Goal: Transaction & Acquisition: Obtain resource

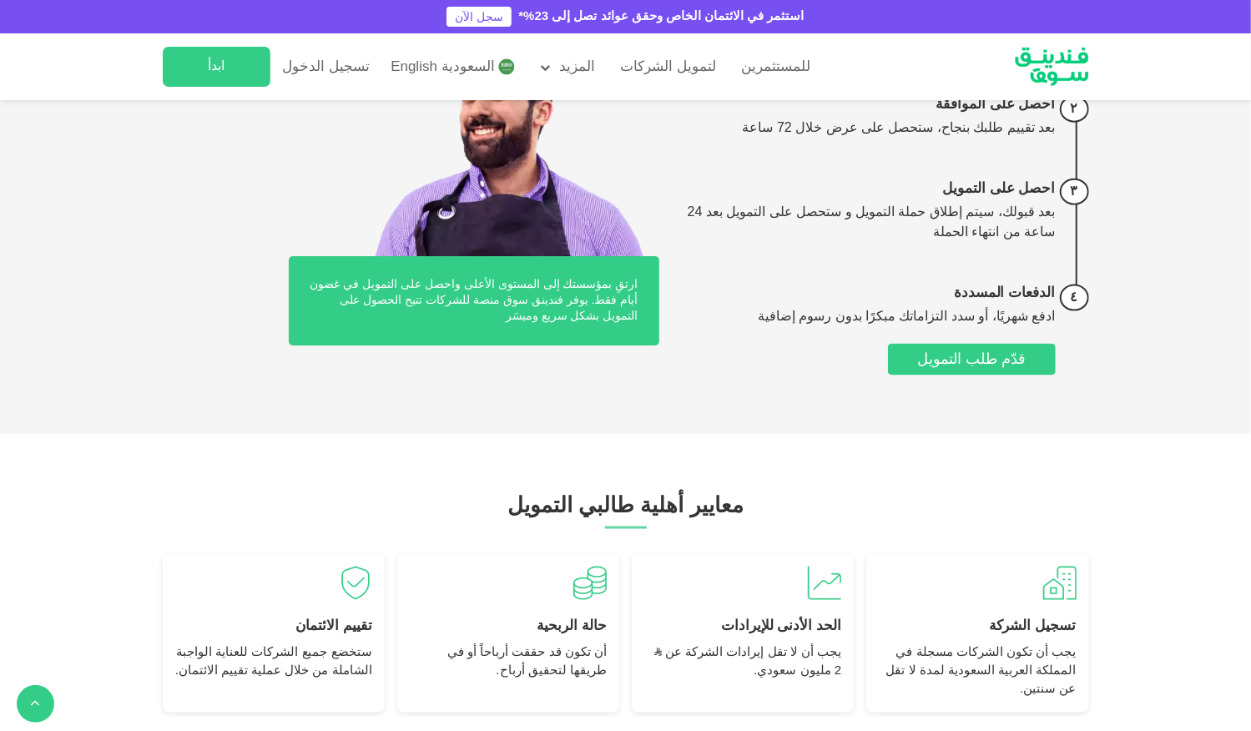
scroll to position [1204, 0]
drag, startPoint x: 761, startPoint y: 513, endPoint x: 628, endPoint y: 350, distance: 211.2
click at [628, 350] on div "قدم الطلب عبر الموقع الإلكتروني قم بتقديم استمارة إلكترونية في ٥ دقائق احصل على…" at bounding box center [626, 180] width 926 height 439
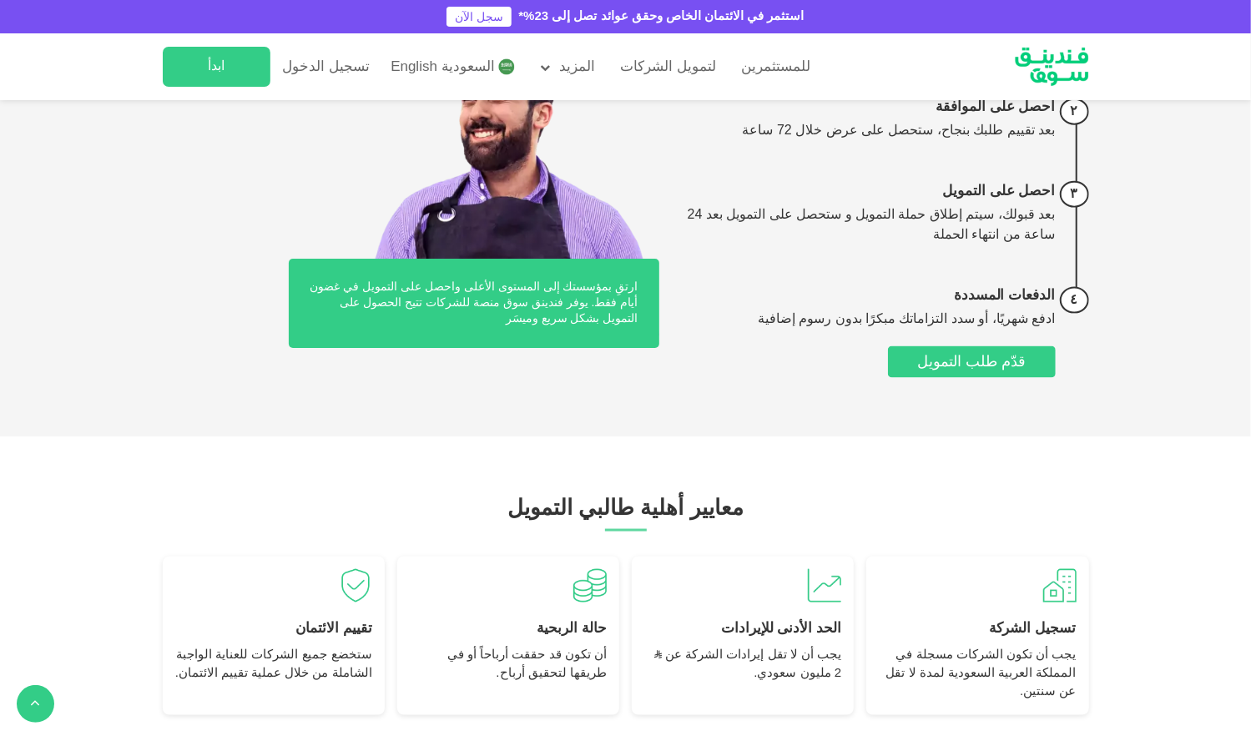
scroll to position [1202, 0]
click at [971, 356] on span "قدّم طلب التمويل" at bounding box center [971, 361] width 109 height 15
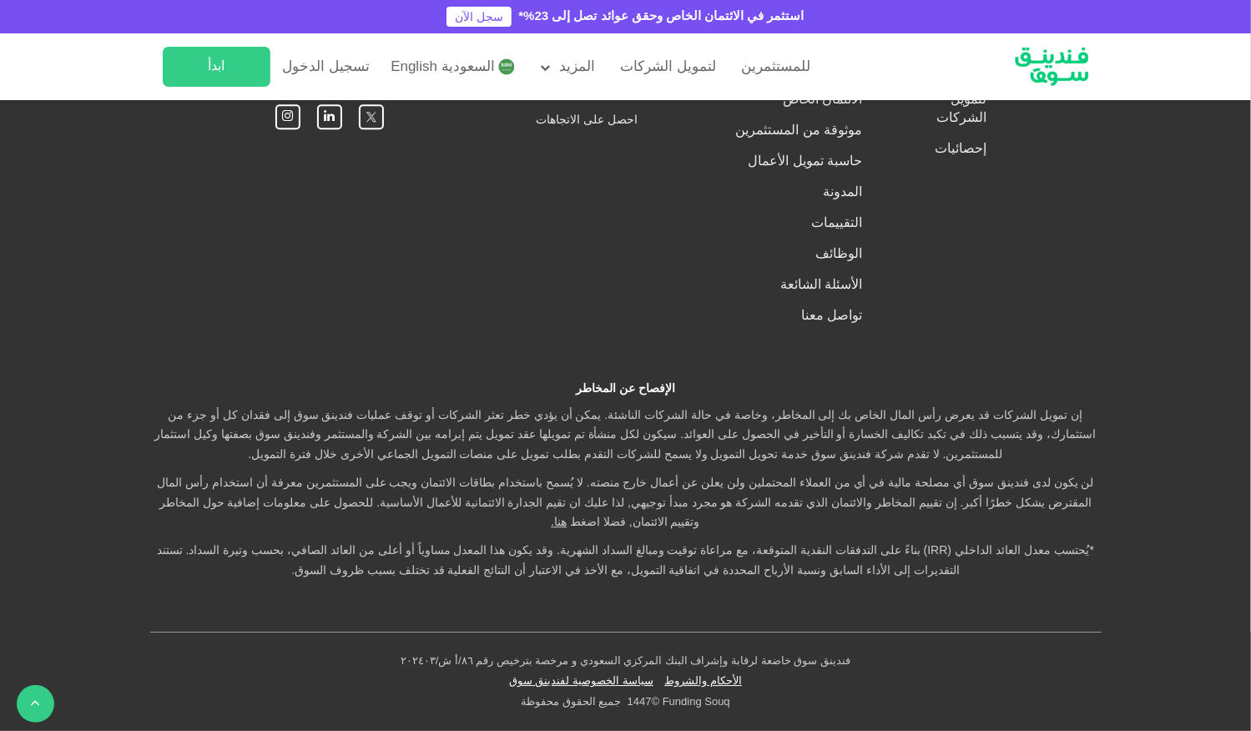
scroll to position [2831, 0]
click at [950, 84] on button "ما الذي تتضمنه عملية بذل العناية الواجبة للشركات؟" at bounding box center [625, 59] width 893 height 49
click at [953, 204] on button "كيف تتم عملية سداد ‏الأقساط ؟" at bounding box center [625, 178] width 893 height 49
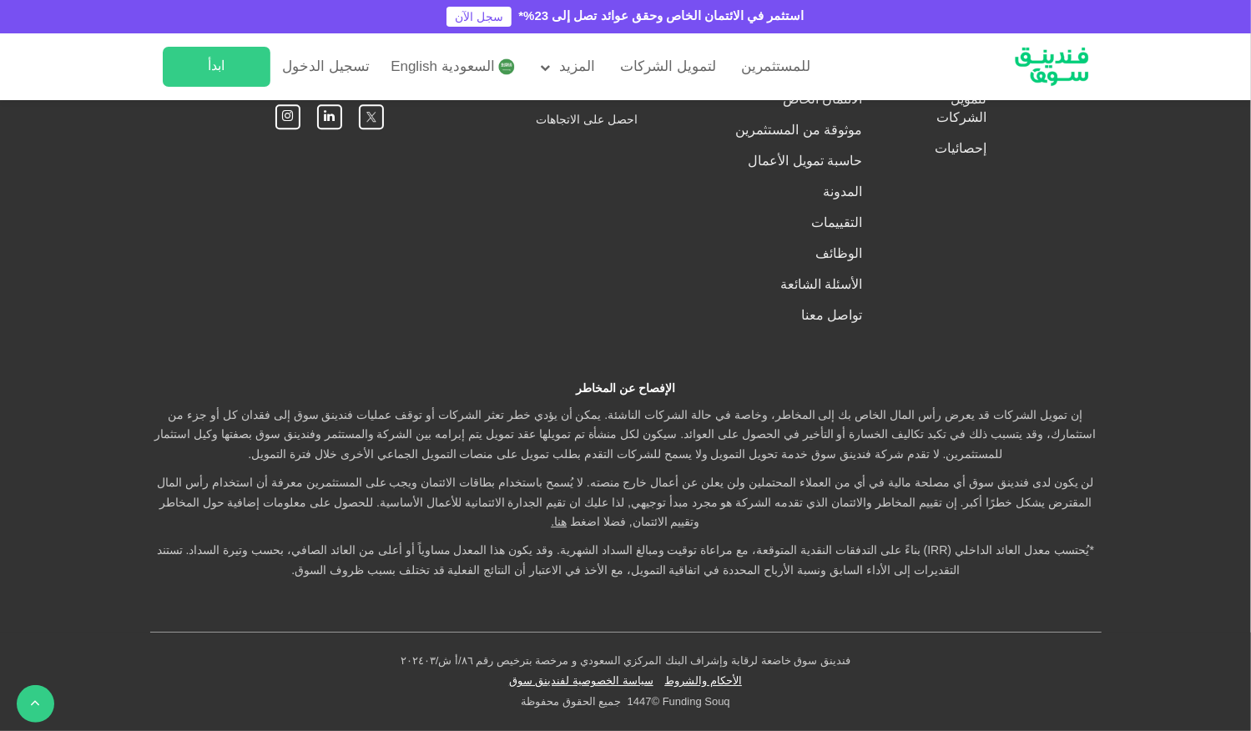
click at [930, 305] on button "ما معايير الأهلية ‏للشركات الحاصلة على التمويل؟" at bounding box center [625, 280] width 893 height 49
click at [856, 442] on button "ما الذي يحدث في حال لم يتم اكتمال طلب تمويل بالكامل أو إذا زادت نسبة المشتركين …" at bounding box center [625, 417] width 893 height 49
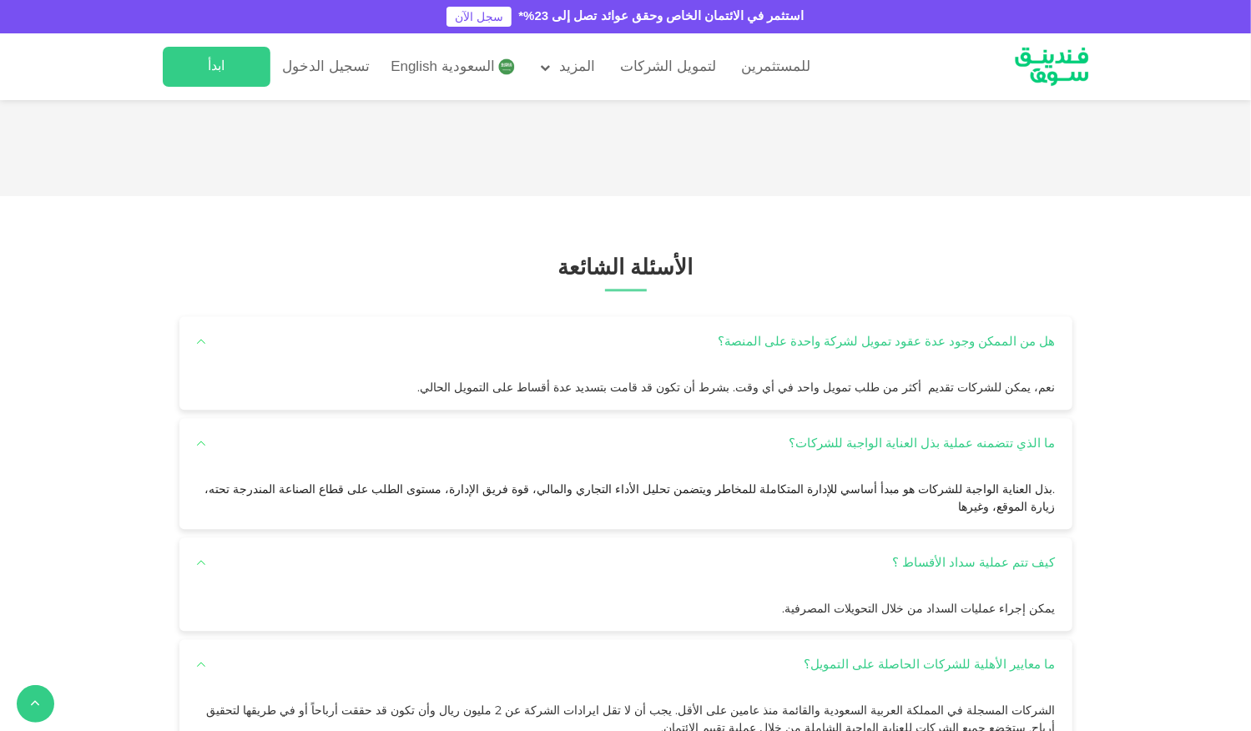
scroll to position [2415, 0]
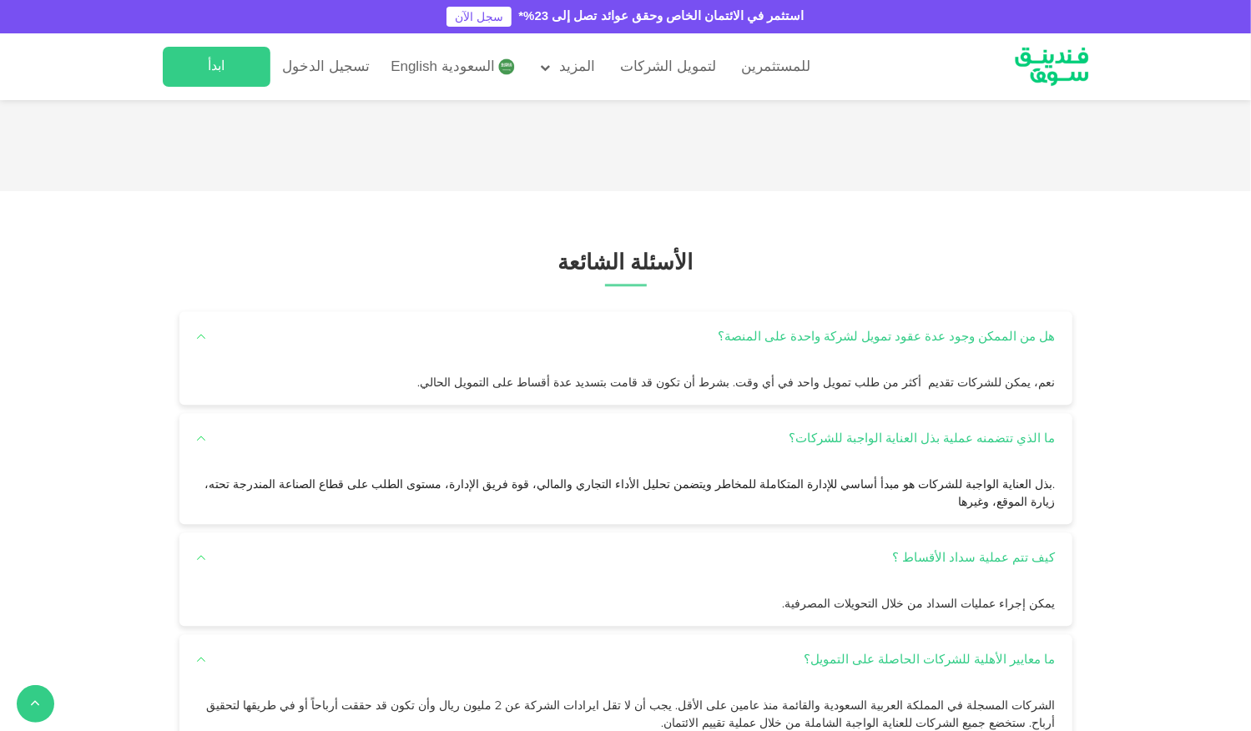
click at [374, 394] on div "مؤسسة برجس المريبض للمقاولات خدمت تنظيف الربح الصافي 12% العائد على التمويل 23.…" at bounding box center [314, 239] width 270 height 310
click at [313, 356] on div "المبلغ ʢ 70K" at bounding box center [314, 344] width 240 height 24
drag, startPoint x: 396, startPoint y: 329, endPoint x: 906, endPoint y: 267, distance: 514.5
click at [906, 267] on div "مؤسسة [PERSON_NAME] للمقاولات خدمت تنظيف [DEMOGRAPHIC_DATA] 12% العائد على التم…" at bounding box center [788, 239] width 240 height 280
drag, startPoint x: 906, startPoint y: 267, endPoint x: 618, endPoint y: 337, distance: 297.2
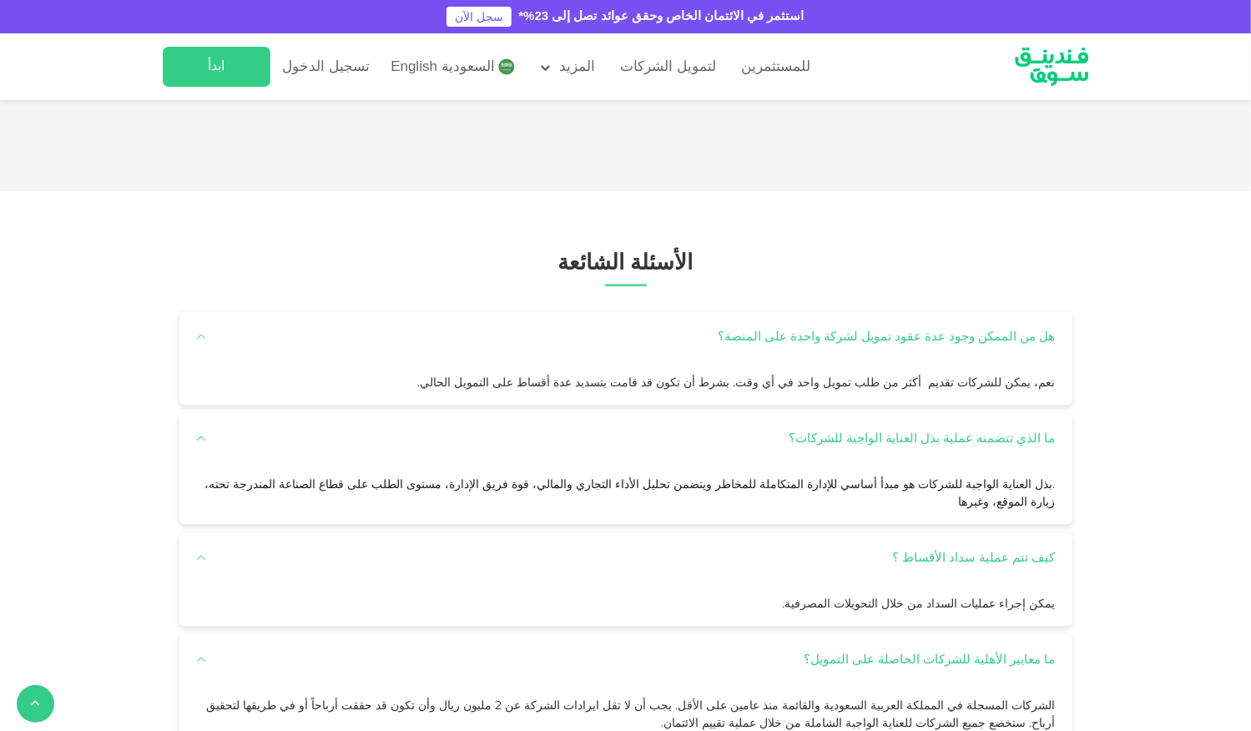
click at [618, 337] on div "مؤسسة [PERSON_NAME] للمقاولات خدمت تنظيف [DEMOGRAPHIC_DATA] 12% العائد على التم…" at bounding box center [711, 239] width 240 height 280
click at [616, 452] on link "عرض الصفقة" at bounding box center [622, 437] width 144 height 32
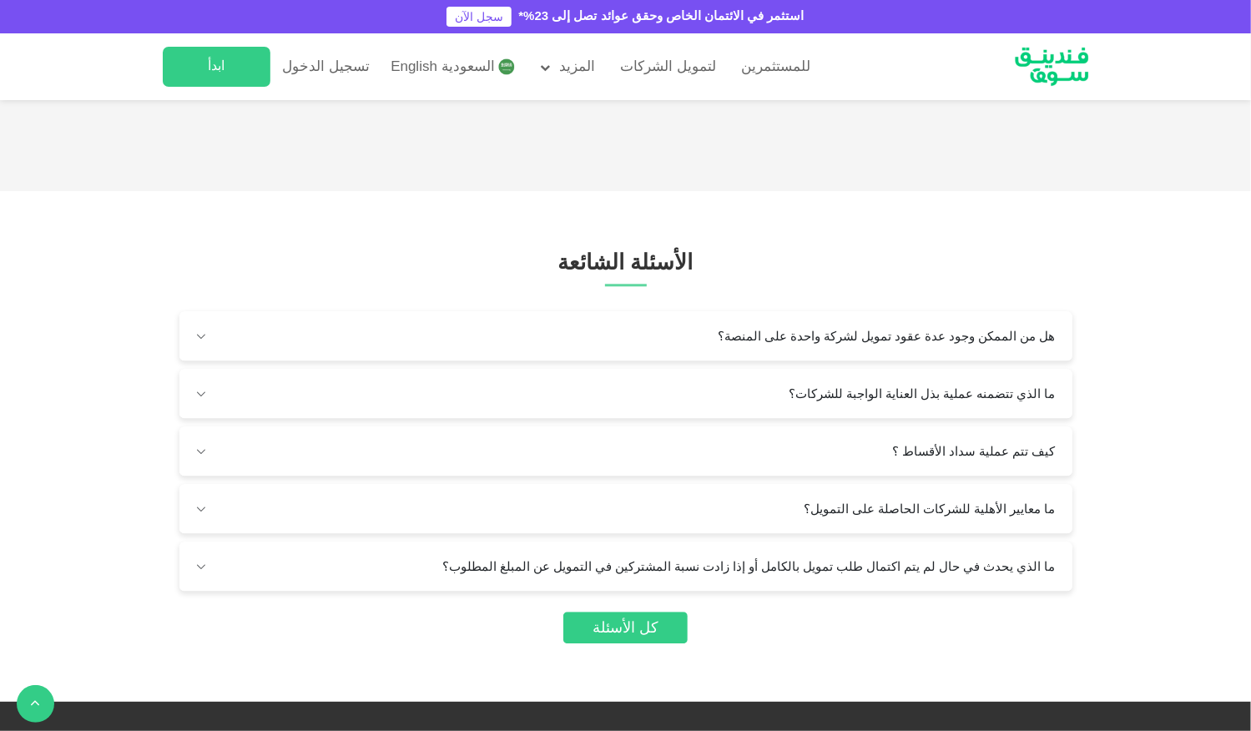
drag, startPoint x: 364, startPoint y: 401, endPoint x: 962, endPoint y: 403, distance: 598.5
click at [962, 356] on div "المبلغ ʢ 70K" at bounding box center [902, 344] width 240 height 24
drag, startPoint x: 421, startPoint y: 393, endPoint x: 566, endPoint y: 396, distance: 145.3
click at [682, 351] on div "المبلغ" at bounding box center [693, 343] width 23 height 15
drag, startPoint x: 566, startPoint y: 396, endPoint x: 267, endPoint y: 433, distance: 301.1
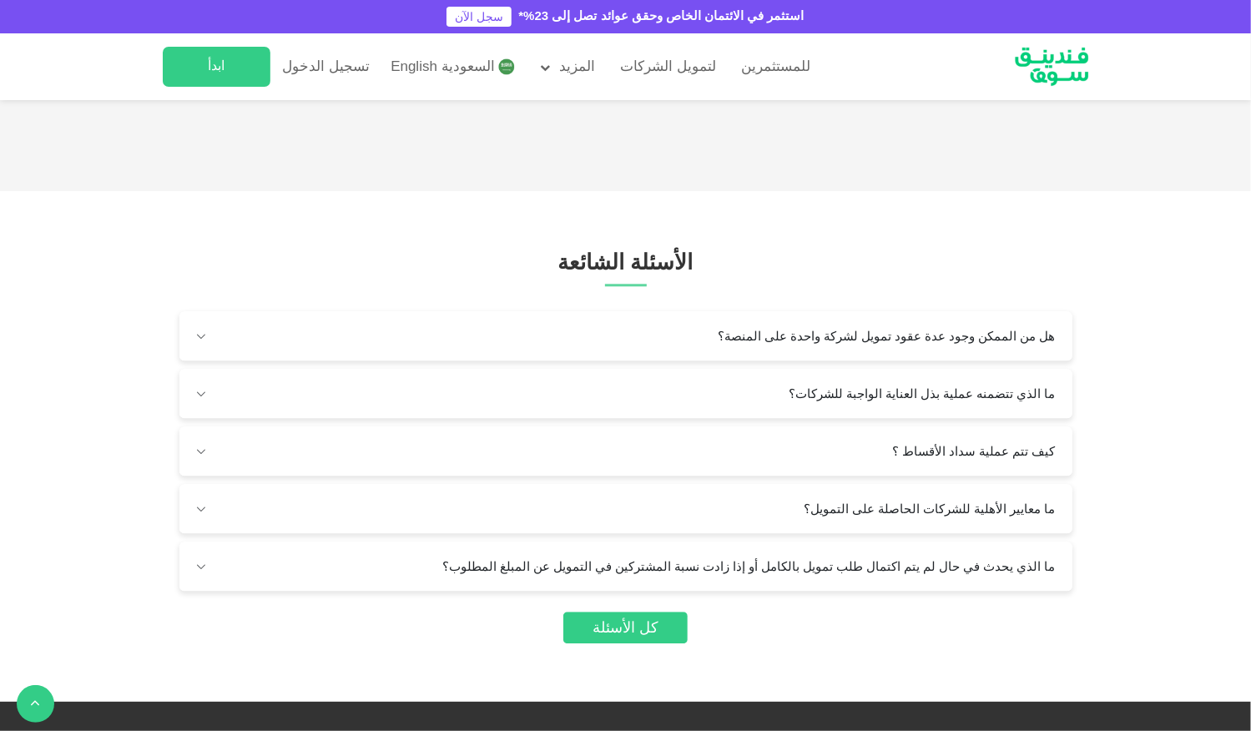
click at [361, 404] on div "الربح الصافي 13% العائد على التمويل 25.9% [DEMOGRAPHIC_DATA] 150K المدة 12 الأش…" at bounding box center [502, 347] width 282 height 113
drag, startPoint x: 901, startPoint y: 331, endPoint x: 431, endPoint y: 436, distance: 482.2
click at [811, 380] on div "مؤسسة [PERSON_NAME] للمقاولات خدمت تنظيف [DEMOGRAPHIC_DATA] 12% العائد على التم…" at bounding box center [931, 239] width 240 height 280
